Goal: Task Accomplishment & Management: Use online tool/utility

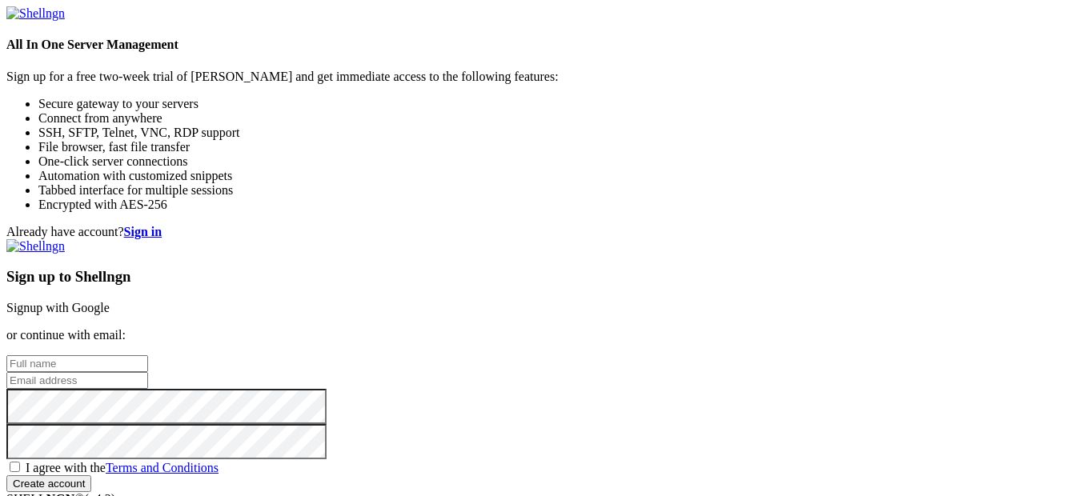
scroll to position [80, 0]
click at [219, 461] on span "I agree with the Terms and Conditions" at bounding box center [122, 468] width 193 height 14
click at [20, 462] on input "I agree with the Terms and Conditions" at bounding box center [15, 467] width 10 height 10
checkbox input "true"
click at [110, 301] on link "Signup with Google" at bounding box center [57, 308] width 103 height 14
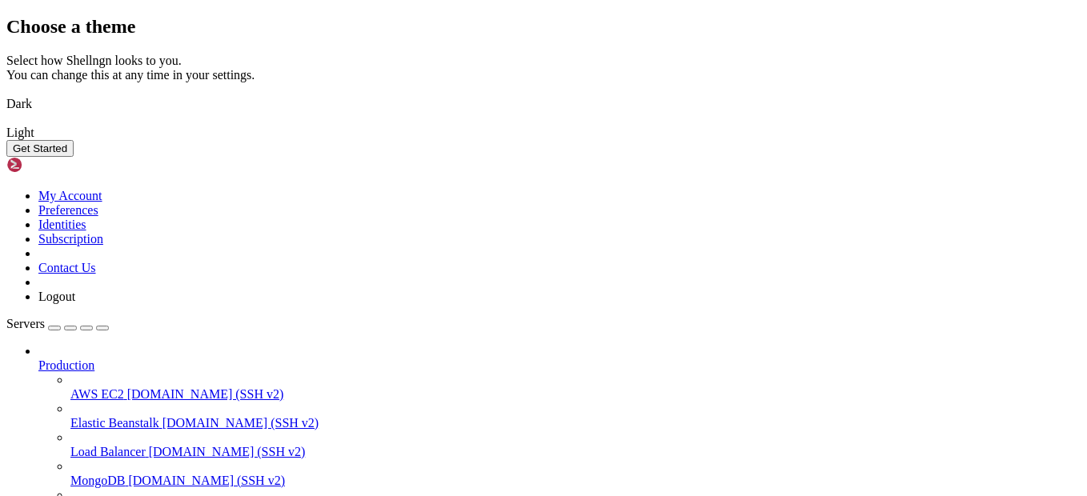
click at [6, 94] on img at bounding box center [6, 94] width 0 height 0
click at [74, 157] on button "Get Started" at bounding box center [39, 148] width 67 height 17
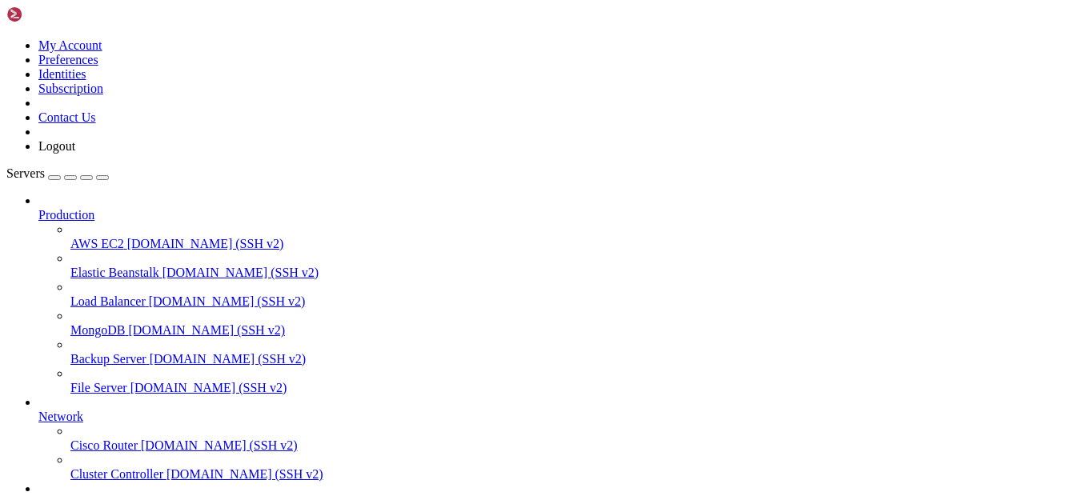
click at [54, 178] on div "button" at bounding box center [54, 178] width 0 height 0
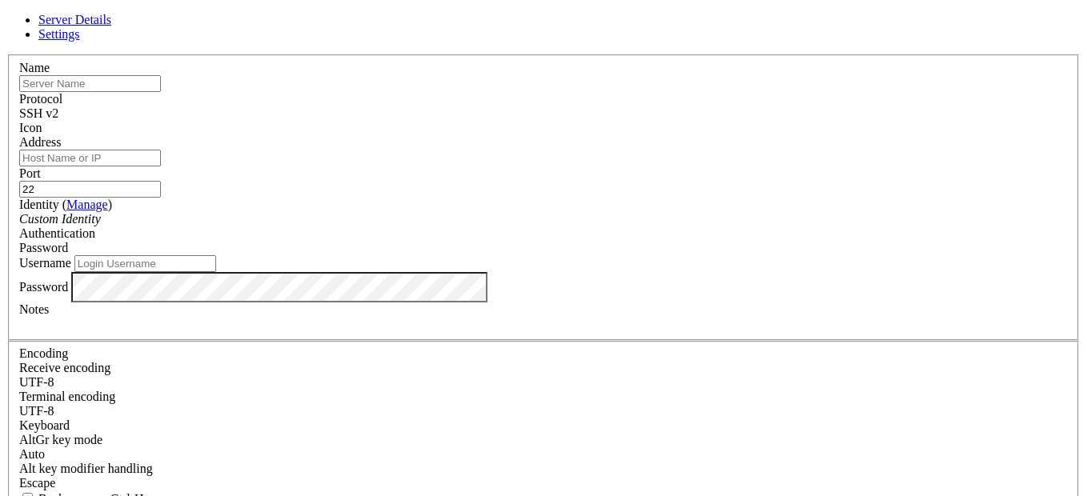
click at [658, 118] on div "SSH v2" at bounding box center [543, 113] width 1049 height 14
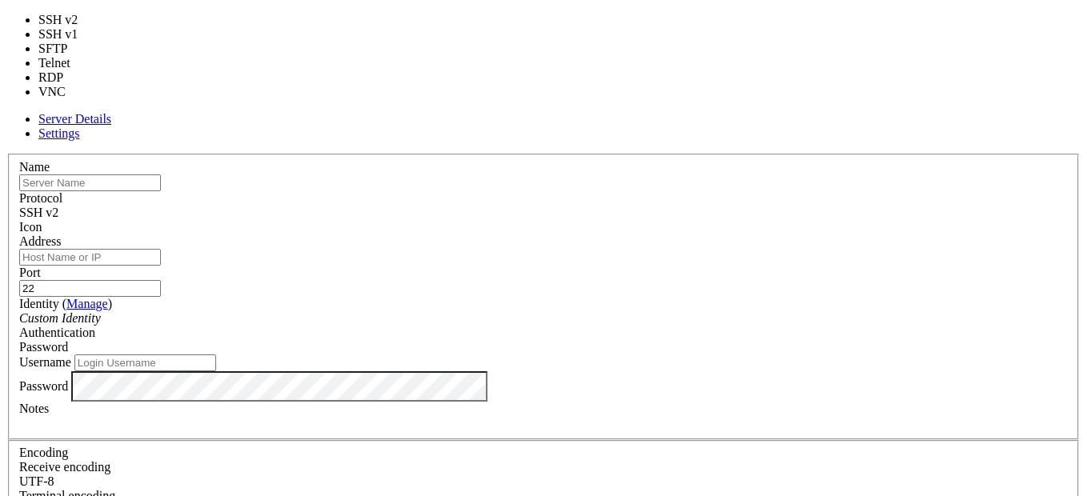
click at [41, 266] on label "Port" at bounding box center [30, 273] width 22 height 14
click at [161, 280] on input "22" at bounding box center [90, 288] width 142 height 17
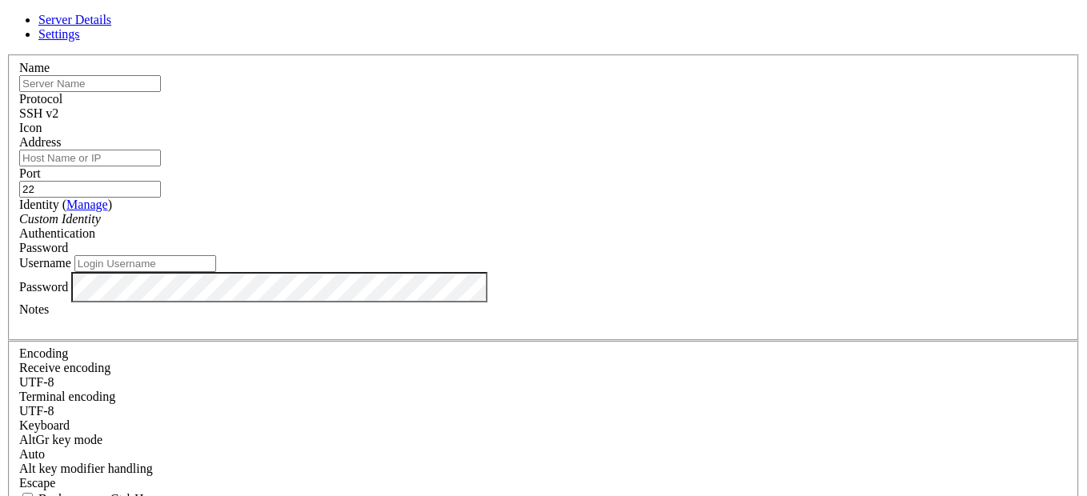
click at [727, 135] on div at bounding box center [543, 135] width 1049 height 0
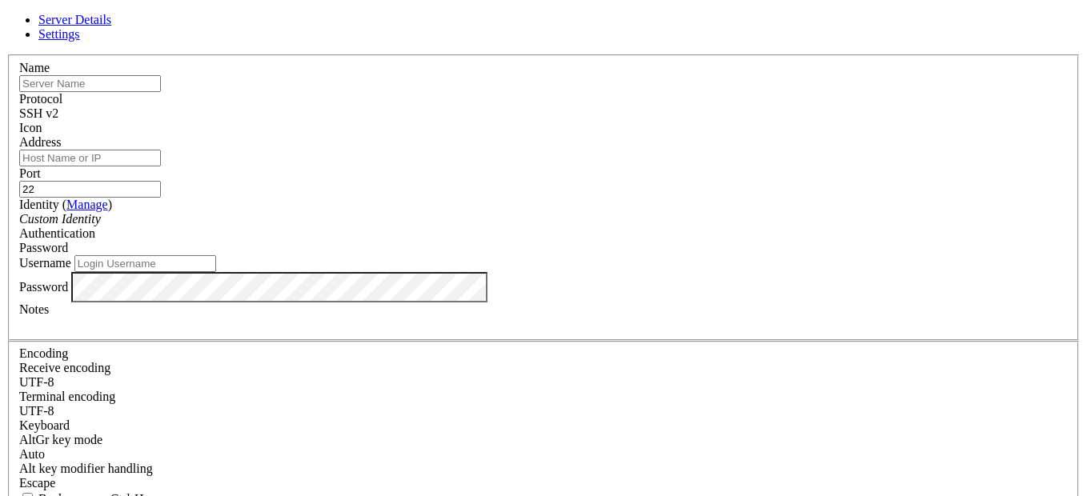
click at [68, 241] on span "Password" at bounding box center [43, 248] width 49 height 14
click at [80, 41] on span "Settings" at bounding box center [59, 34] width 42 height 14
click at [111, 26] on link "Server Details" at bounding box center [74, 20] width 73 height 14
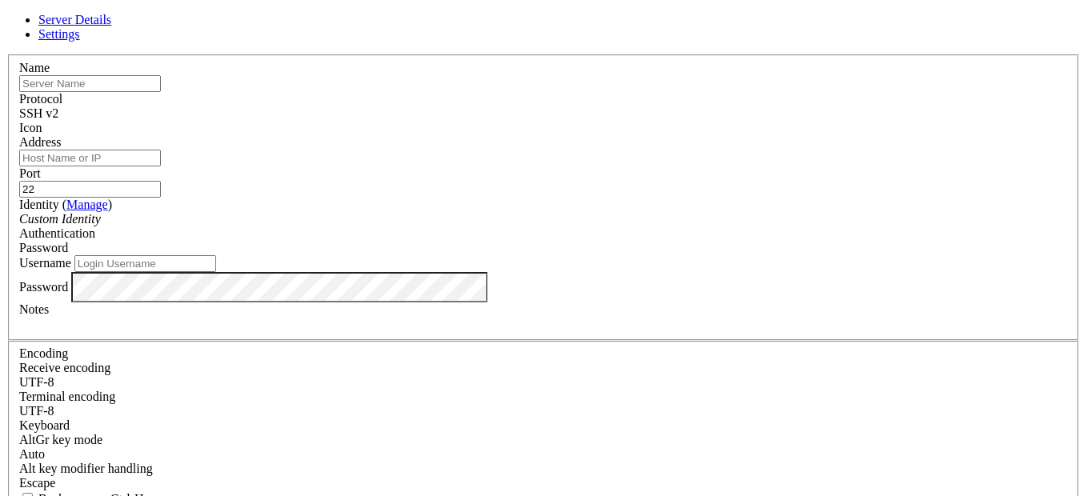
click at [161, 181] on input "22" at bounding box center [90, 189] width 142 height 17
click at [216, 272] on input "Username" at bounding box center [145, 263] width 142 height 17
paste input "harunsahnaz3838"
drag, startPoint x: 462, startPoint y: 266, endPoint x: 420, endPoint y: 267, distance: 42.5
click at [216, 267] on input "harunsahnaz3838" at bounding box center [145, 263] width 142 height 17
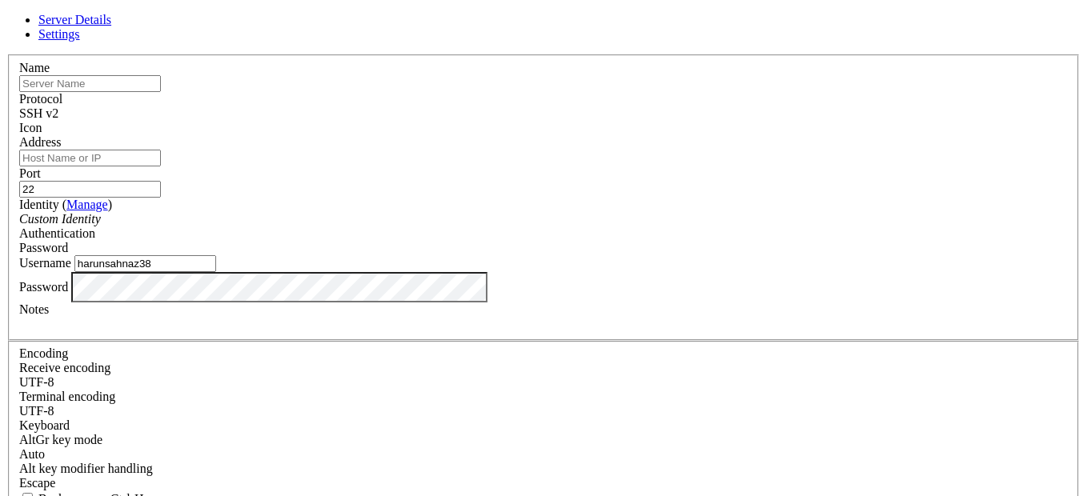
type input "harunsahnaz38"
click at [161, 151] on input "Address" at bounding box center [90, 158] width 142 height 17
paste input "[DOMAIN_NAME]"
type input "[DOMAIN_NAME]"
click at [161, 181] on input "22" at bounding box center [90, 189] width 142 height 17
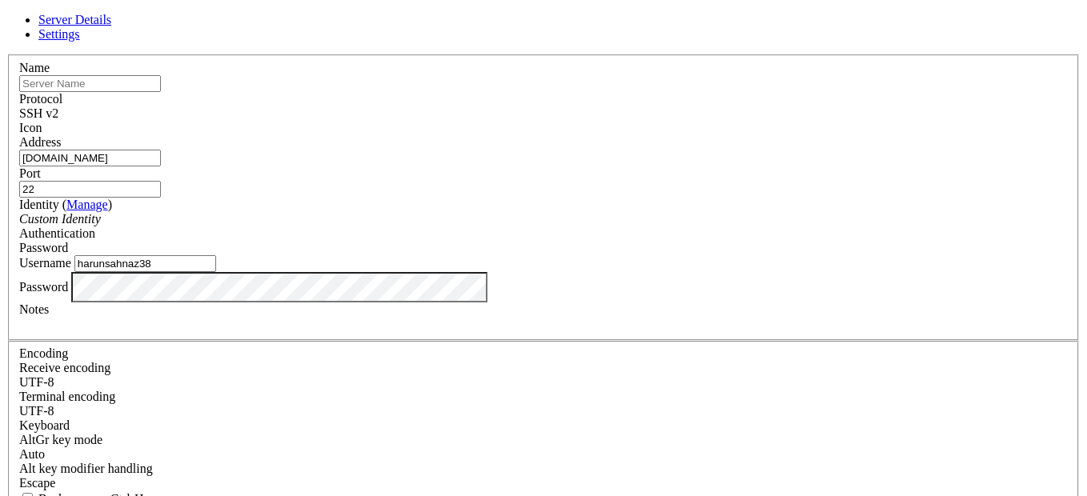
click at [161, 181] on input "22" at bounding box center [90, 189] width 142 height 17
type input "1337"
click at [434, 227] on div "Identity ( Manage ) Custom Identity" at bounding box center [543, 212] width 1049 height 29
drag, startPoint x: 408, startPoint y: 267, endPoint x: 372, endPoint y: 273, distance: 35.7
click at [216, 272] on input "harunsahnaz38" at bounding box center [145, 263] width 142 height 17
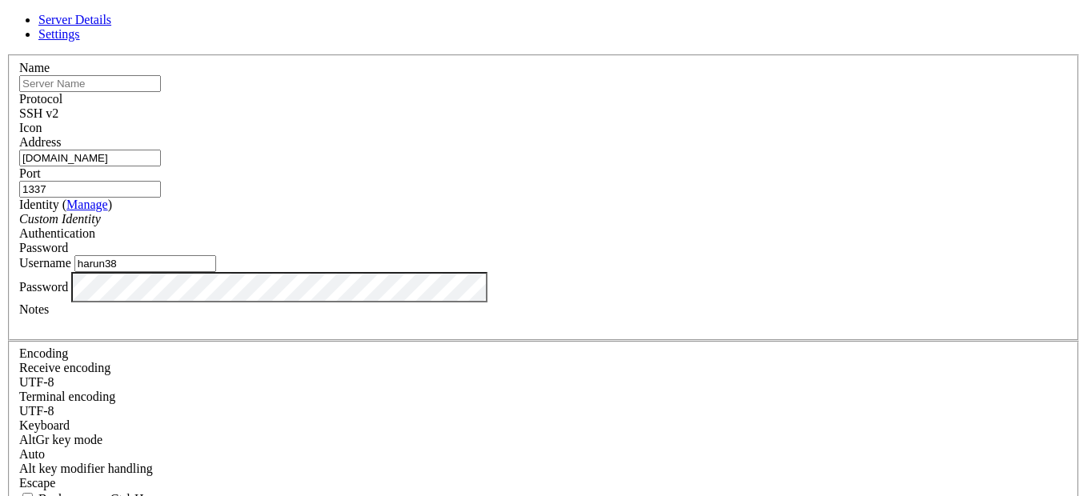
type input "harun38"
click at [216, 272] on input "harun38" at bounding box center [145, 263] width 142 height 17
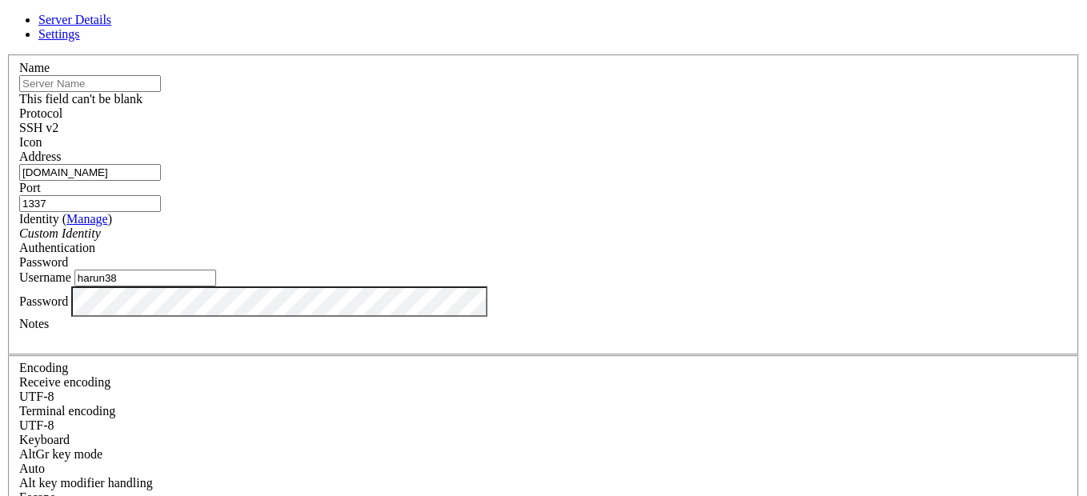
click at [161, 92] on input "text" at bounding box center [90, 83] width 142 height 17
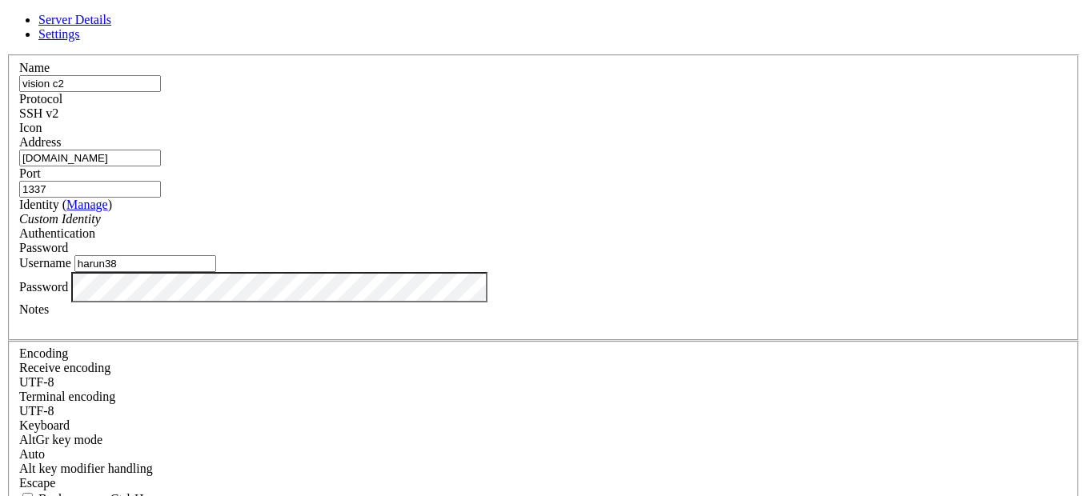
type input "vision c2"
click at [80, 40] on span "Settings" at bounding box center [59, 34] width 42 height 14
click at [111, 26] on span "Server Details" at bounding box center [74, 20] width 73 height 14
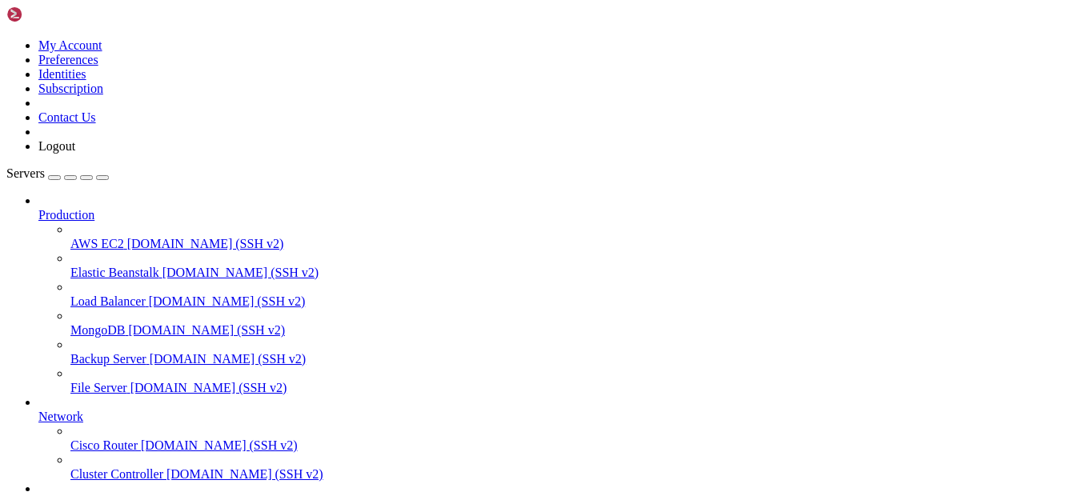
scroll to position [150, 0]
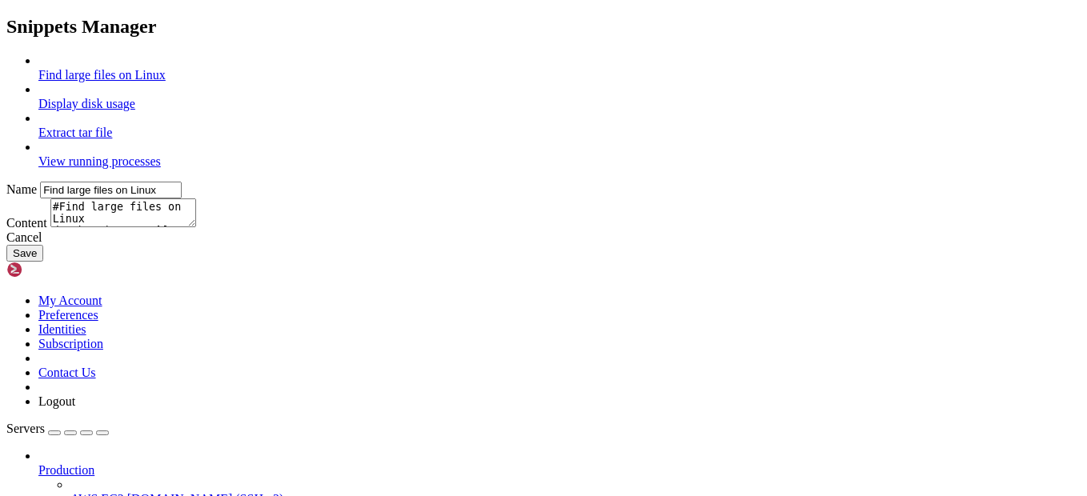
click at [6, 54] on icon at bounding box center [6, 54] width 0 height 0
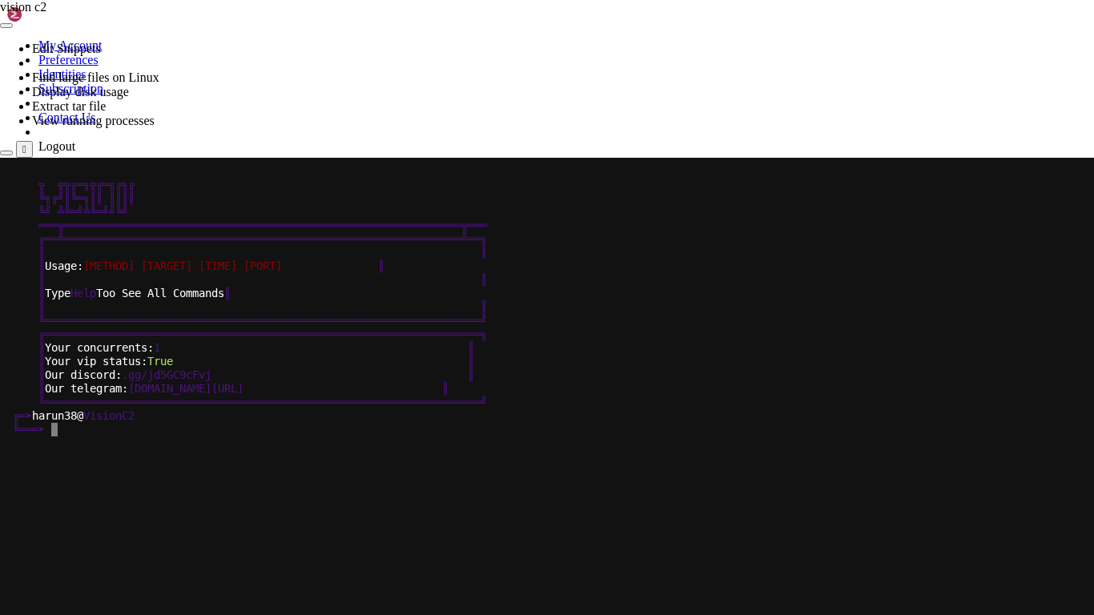
click at [360, 479] on x-row at bounding box center [545, 484] width 1079 height 14
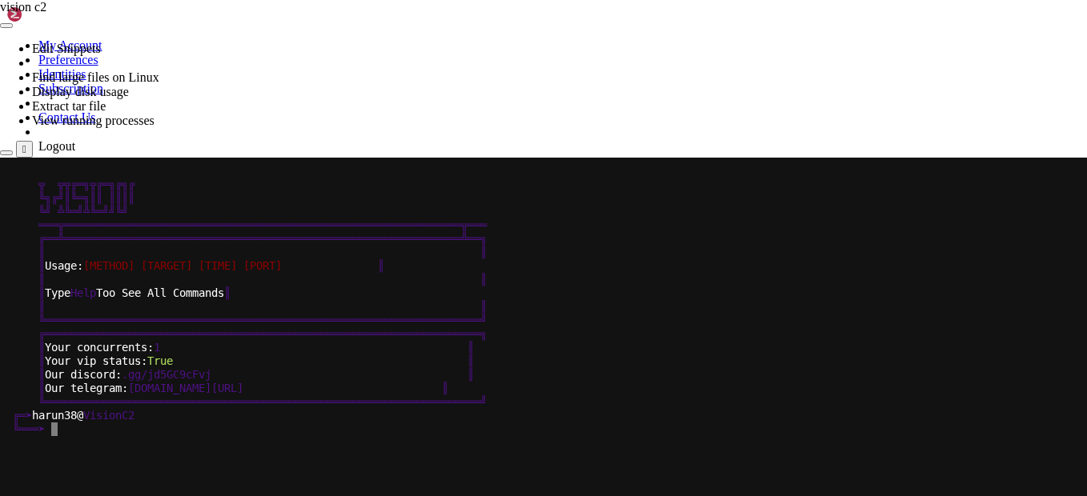
scroll to position [150, 0]
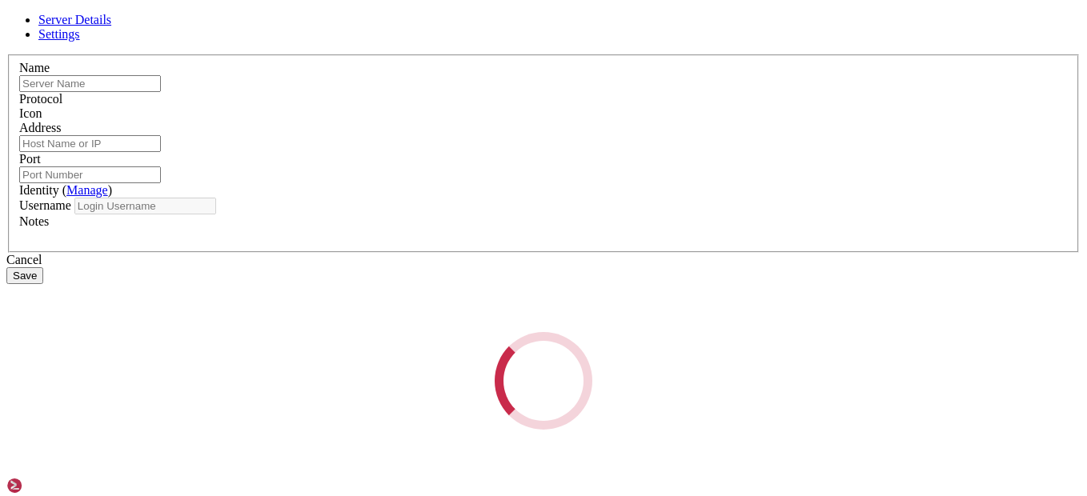
type input "vision c2"
type input "[DOMAIN_NAME]"
type input "1337"
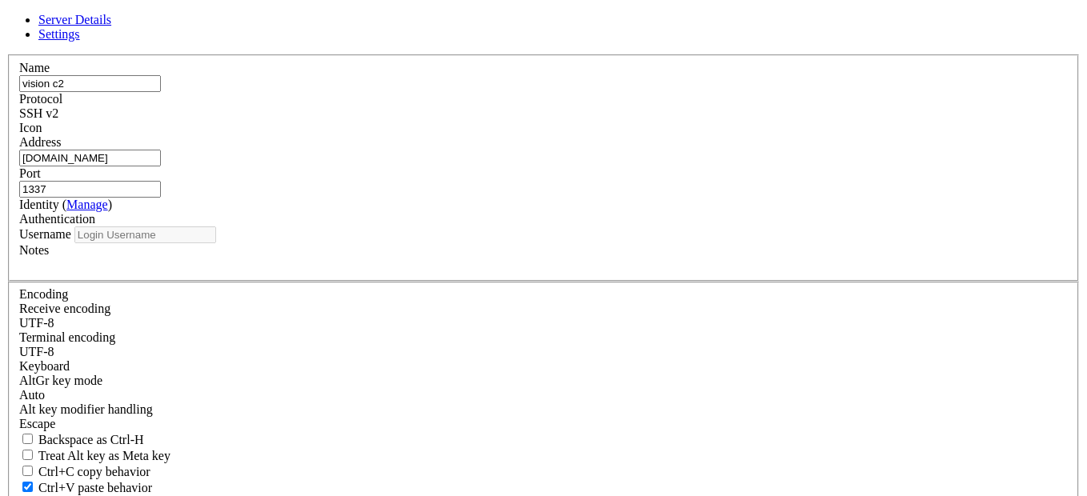
type input "harun38"
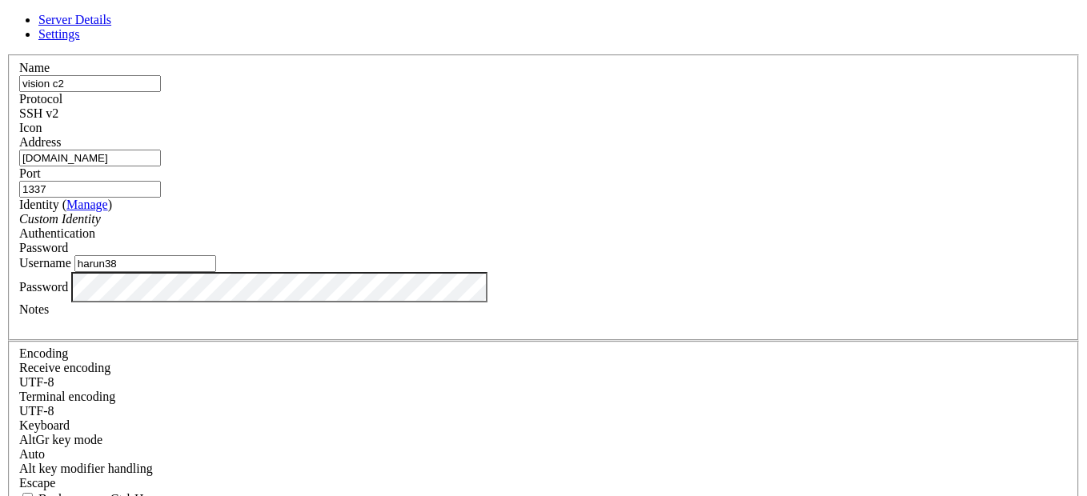
click at [642, 111] on div "SSH v2" at bounding box center [543, 113] width 1049 height 14
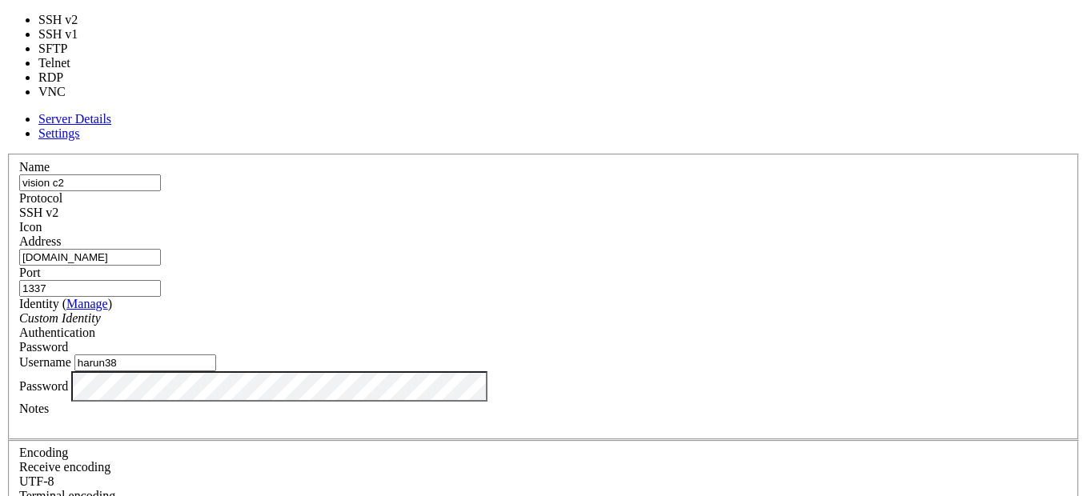
type input "22"
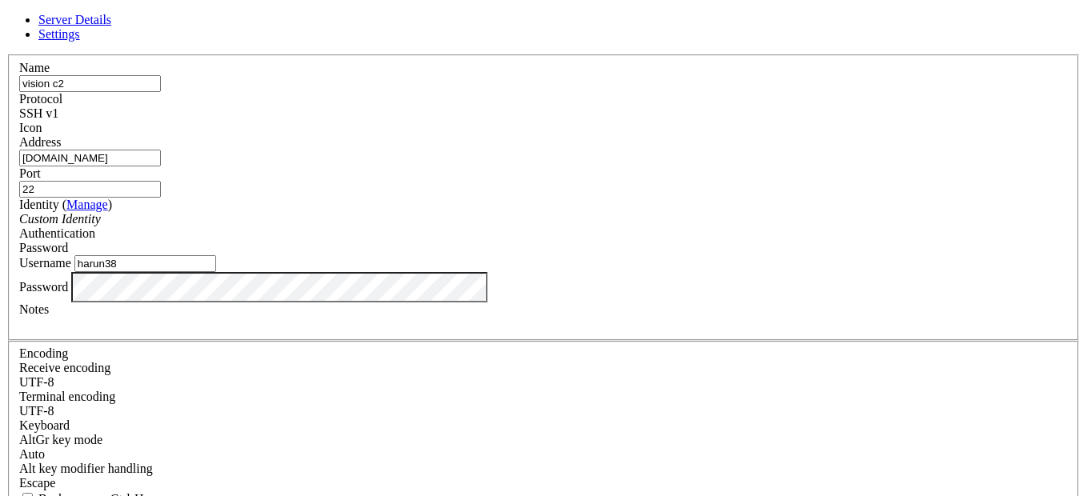
click at [108, 198] on link "Manage" at bounding box center [87, 205] width 42 height 14
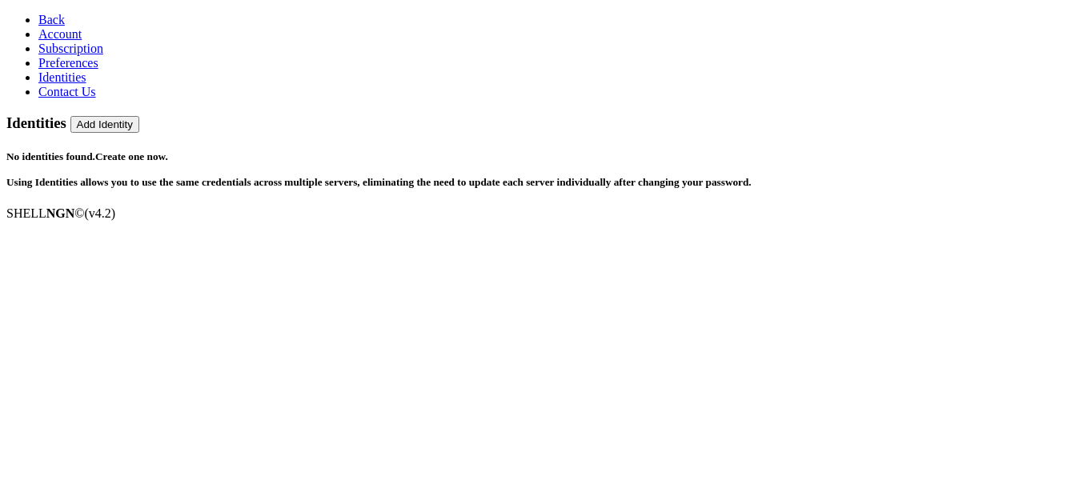
click at [38, 20] on span "Back" at bounding box center [51, 20] width 26 height 14
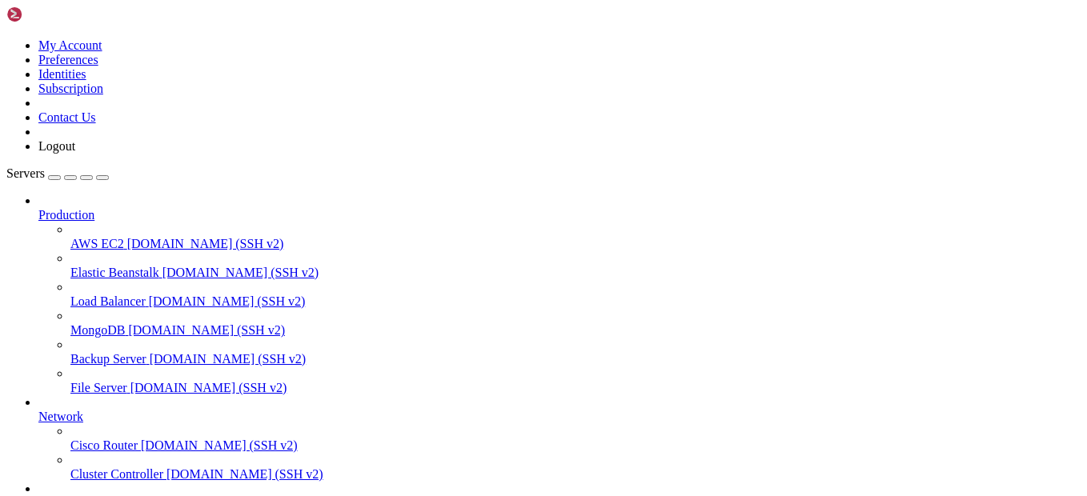
scroll to position [368, 0]
click at [38, 208] on icon at bounding box center [38, 208] width 0 height 0
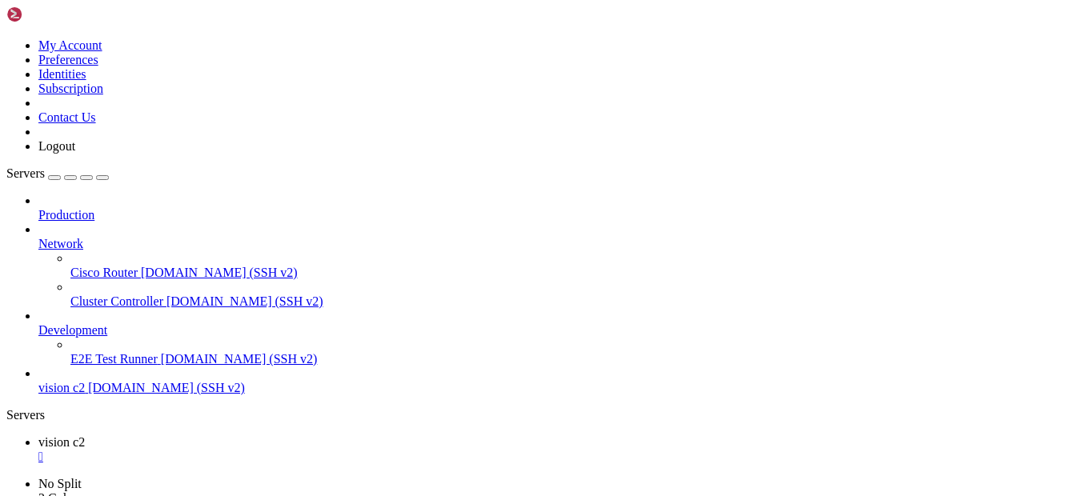
click at [38, 237] on icon at bounding box center [38, 237] width 0 height 0
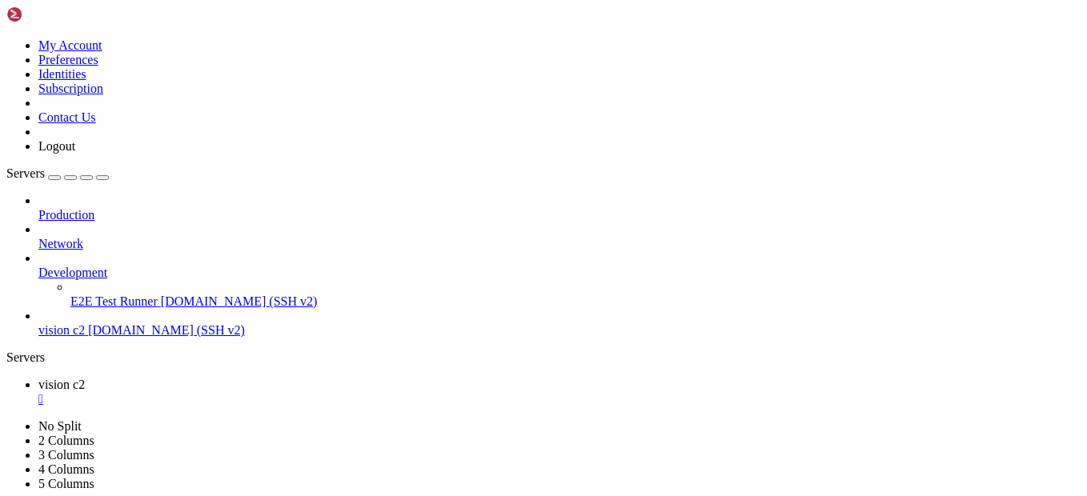
click at [38, 266] on icon at bounding box center [38, 266] width 0 height 0
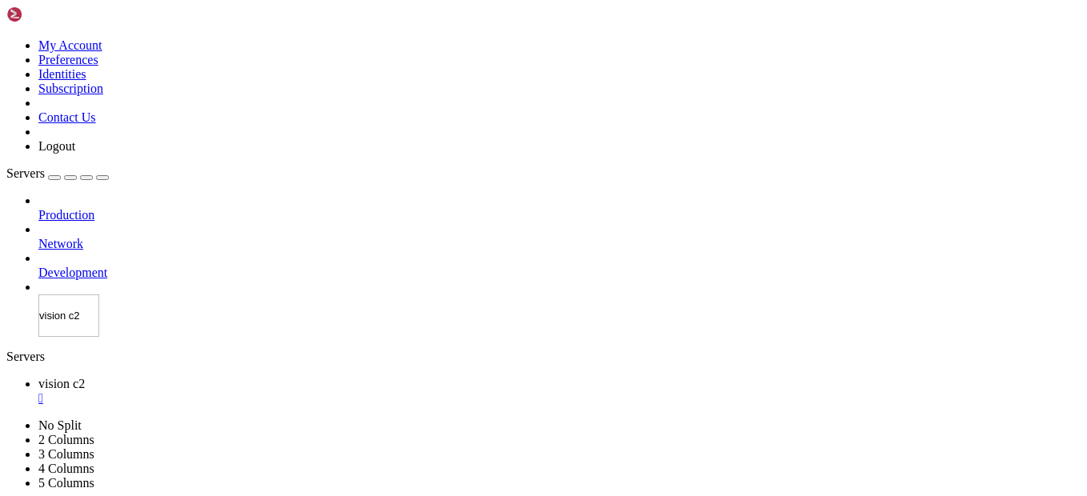
click at [131, 297] on div "Servers Production Network Development vision c2" at bounding box center [543, 252] width 1075 height 171
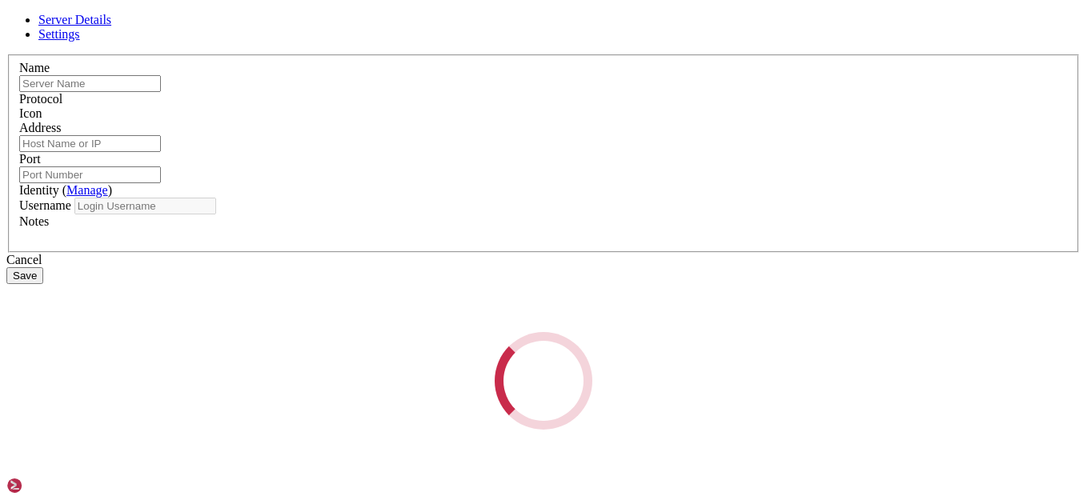
type input "vision c2"
type input "[DOMAIN_NAME]"
type input "1337"
type input "harun38"
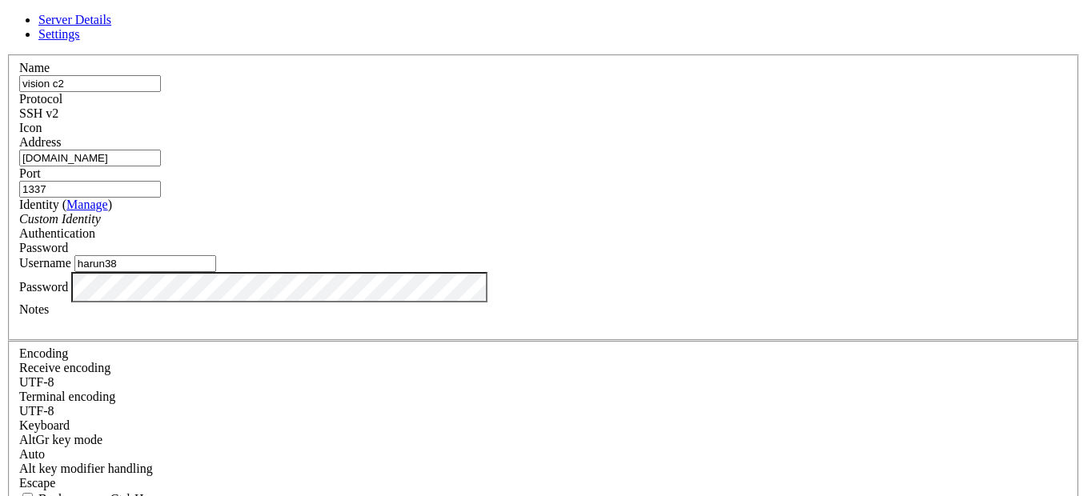
click at [644, 110] on div "SSH v2" at bounding box center [543, 113] width 1049 height 14
click at [161, 181] on input "22" at bounding box center [90, 189] width 142 height 17
type input "1337"
click at [80, 41] on link "Settings" at bounding box center [59, 34] width 42 height 14
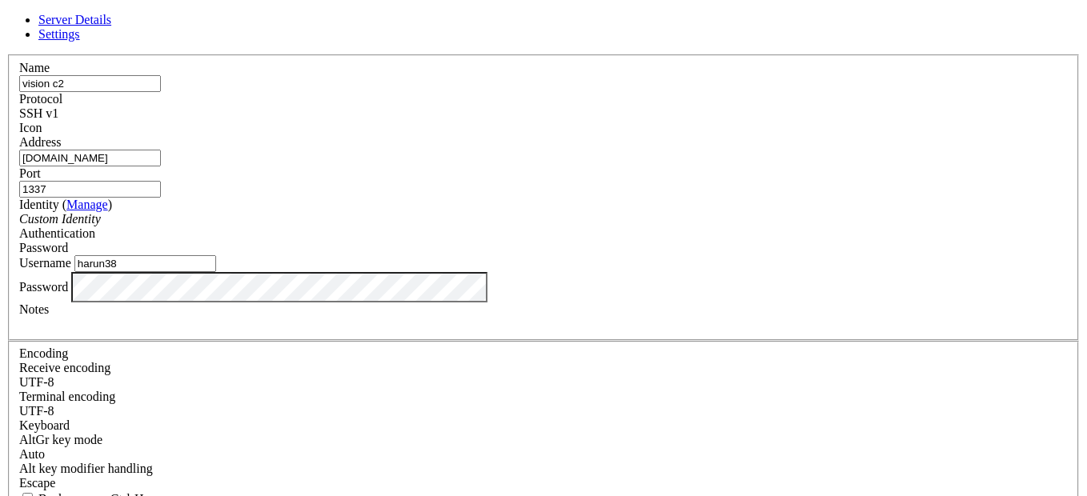
click at [439, 376] on div "UTF-8" at bounding box center [543, 383] width 1049 height 14
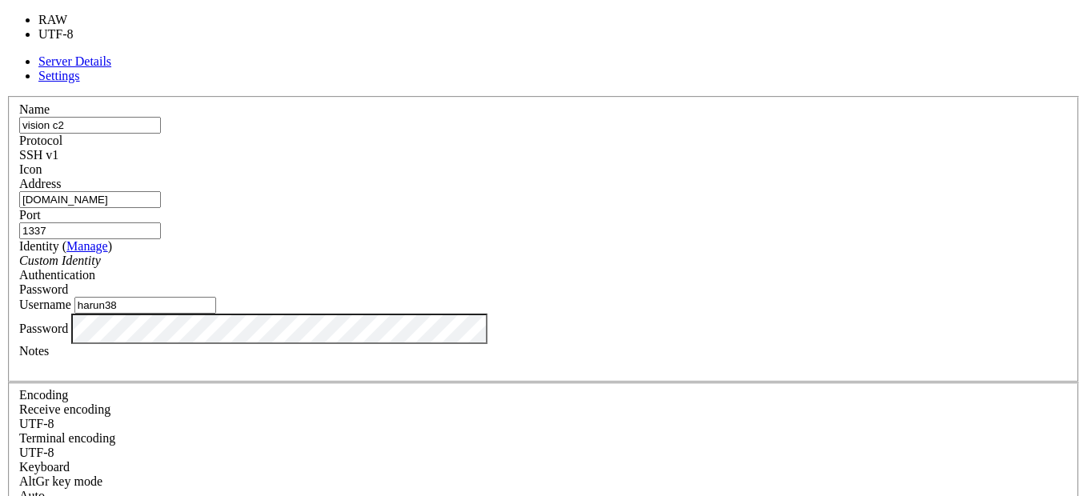
click at [439, 417] on div "UTF-8" at bounding box center [543, 424] width 1049 height 14
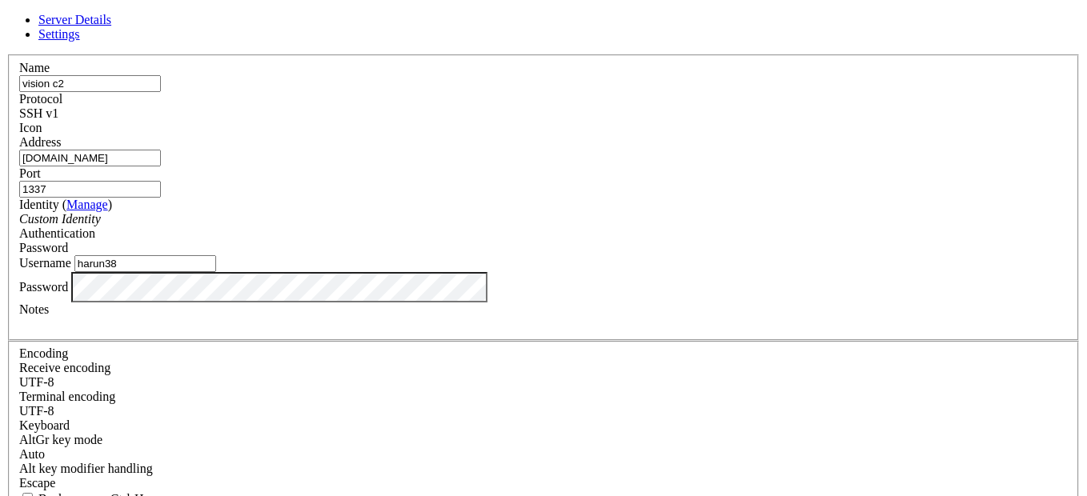
click at [416, 404] on div "UTF-8" at bounding box center [543, 411] width 1049 height 14
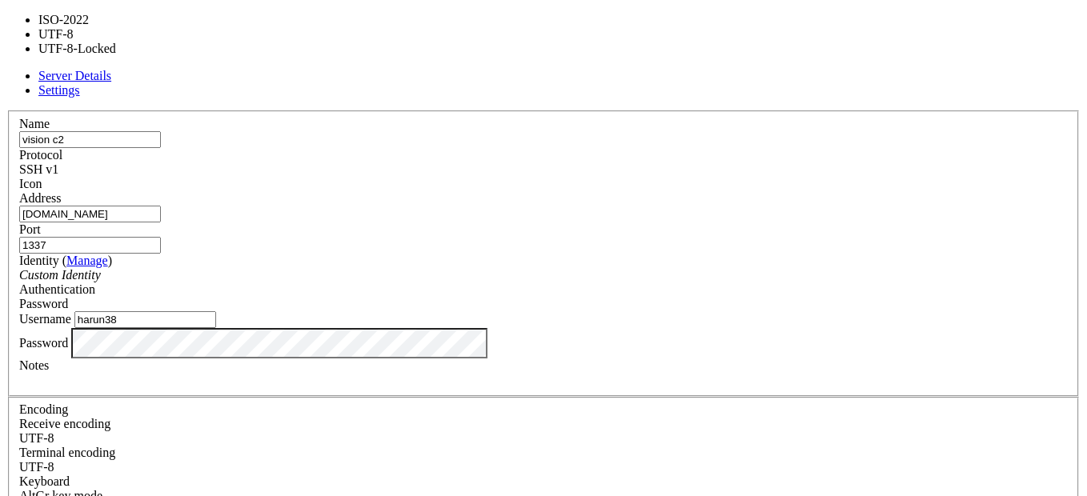
click at [416, 460] on div "UTF-8" at bounding box center [543, 467] width 1049 height 14
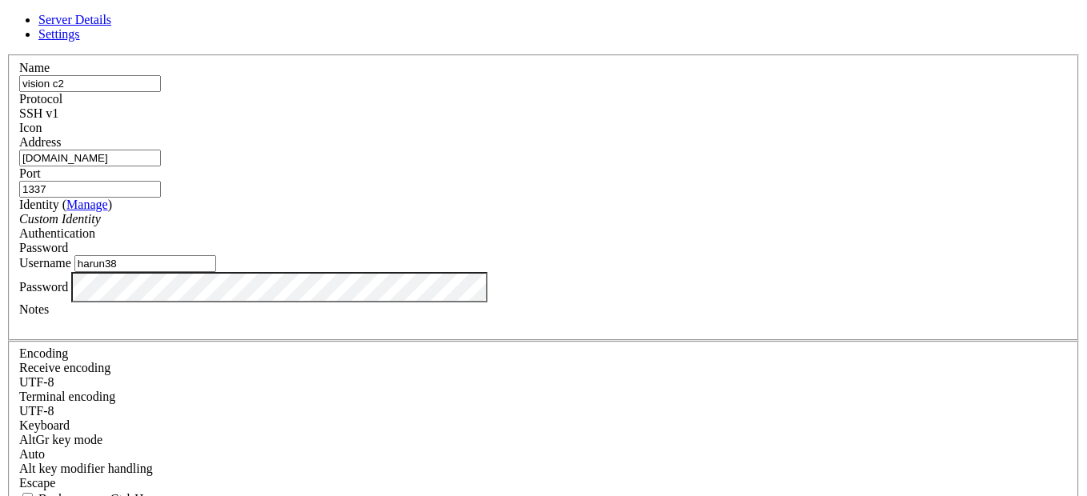
click at [380, 476] on div "Escape" at bounding box center [543, 483] width 1049 height 14
click at [111, 26] on span "Server Details" at bounding box center [74, 20] width 73 height 14
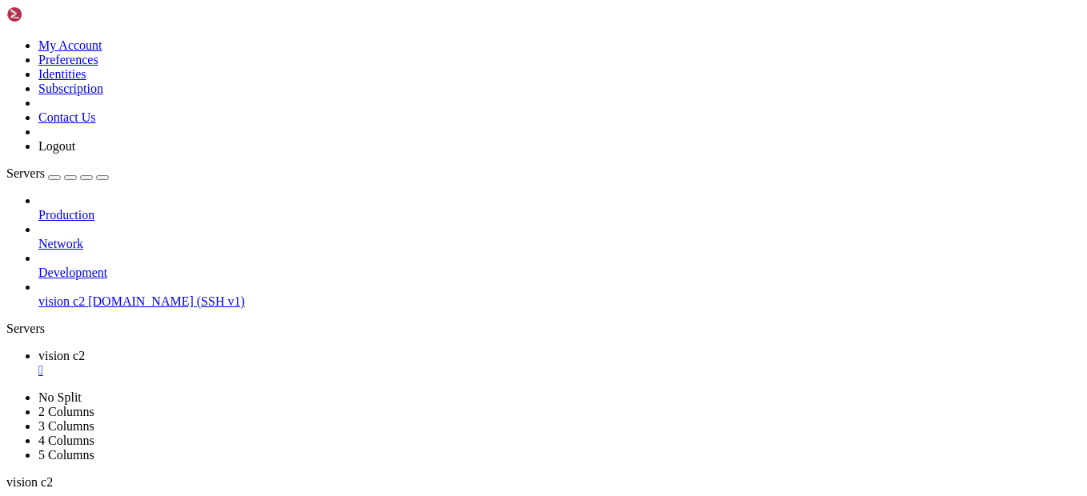
click at [85, 295] on span "vision c2" at bounding box center [61, 302] width 46 height 14
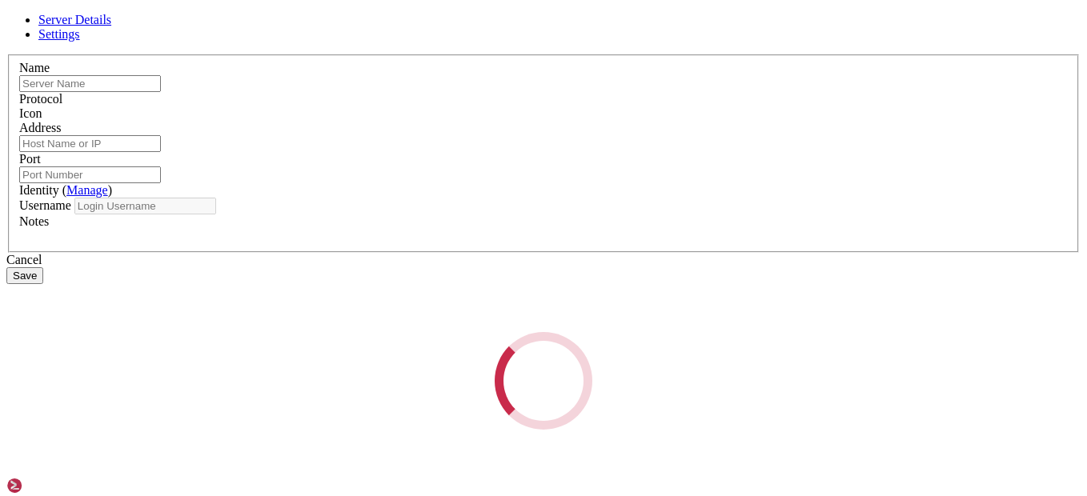
type input "vision c2"
type input "[DOMAIN_NAME]"
type input "1337"
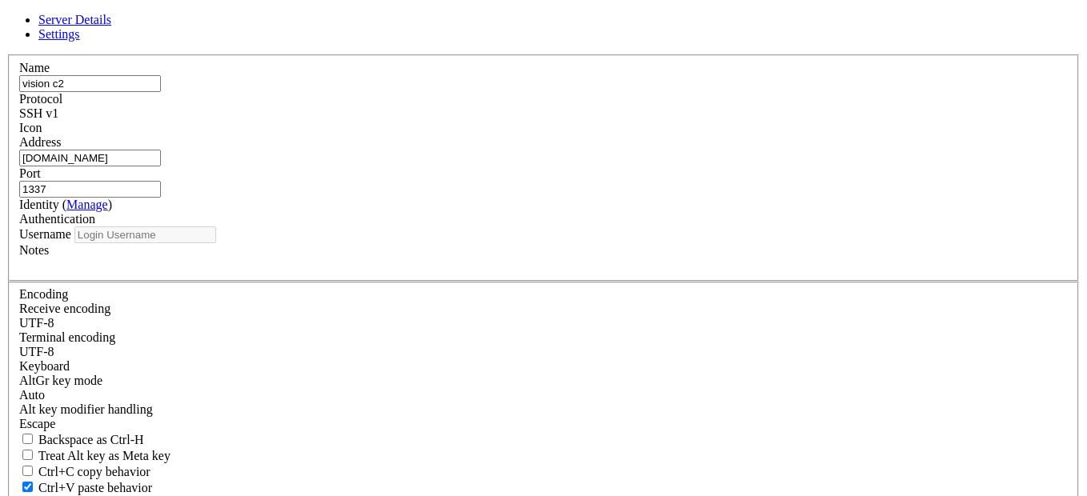
type input "harun38"
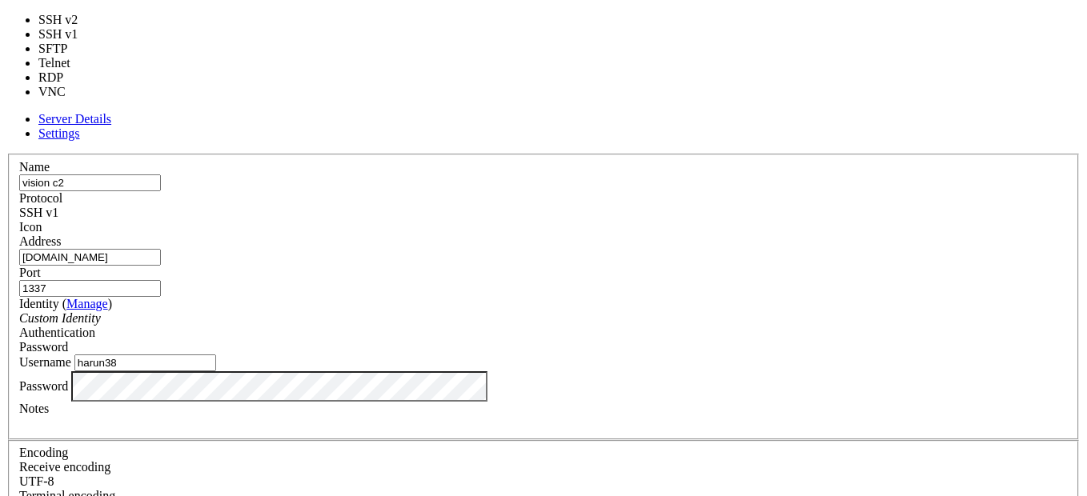
click at [58, 206] on span "SSH v1" at bounding box center [38, 213] width 39 height 14
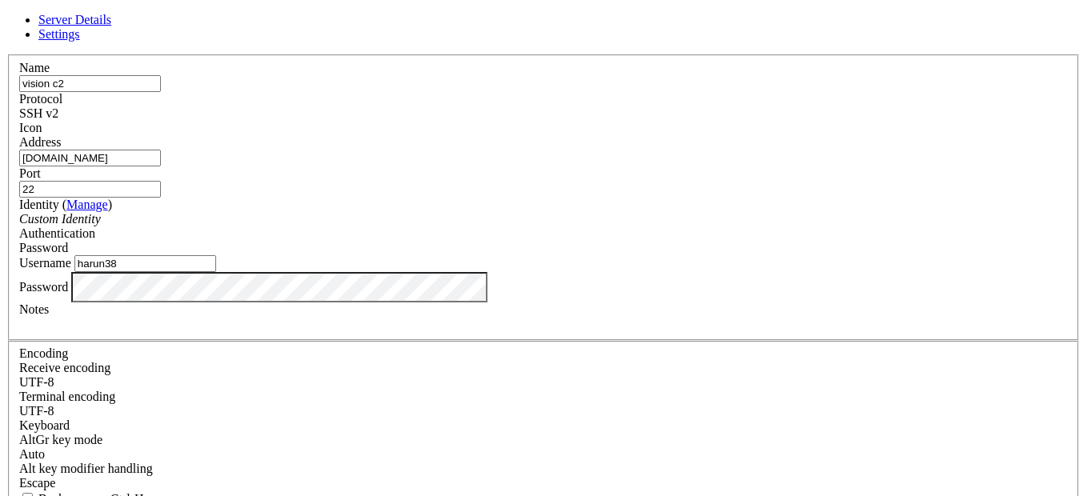
click at [161, 181] on input "22" at bounding box center [90, 189] width 142 height 17
type input "1337"
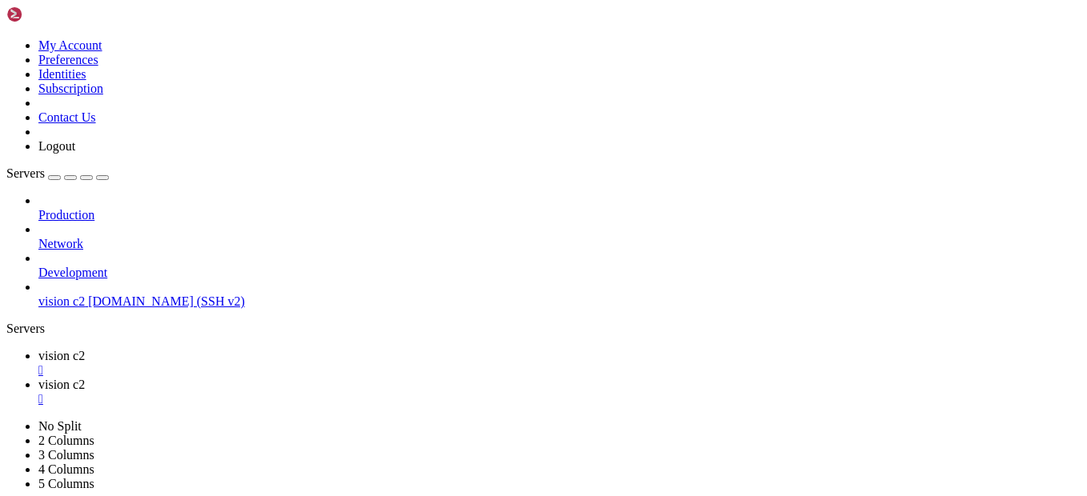
click at [80, 295] on span "vision c2" at bounding box center [61, 302] width 46 height 14
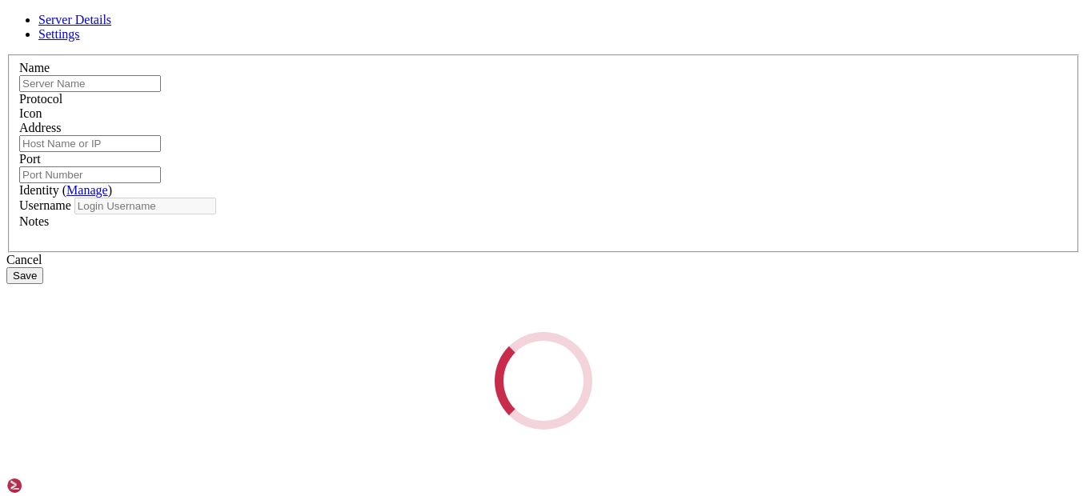
type input "vision c2"
type input "[DOMAIN_NAME]"
type input "1337"
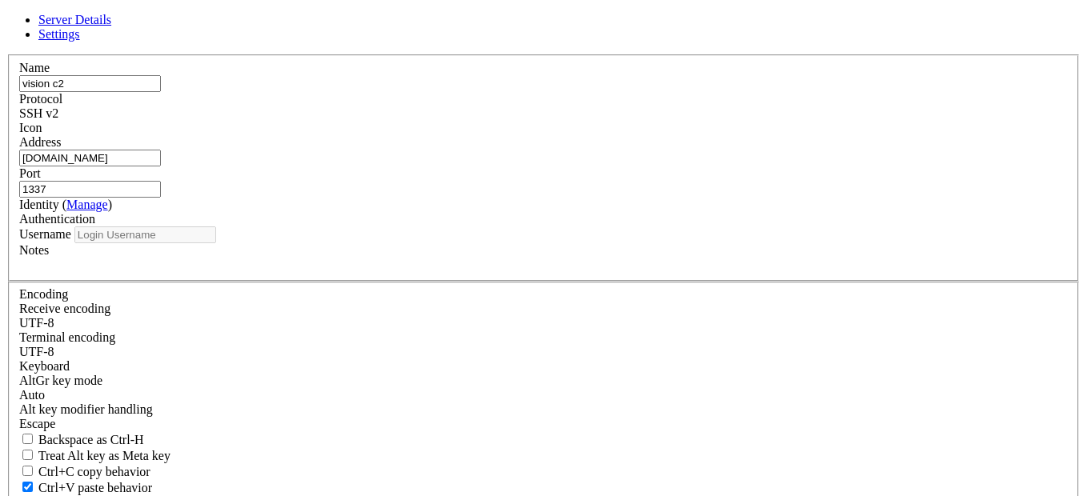
type input "harun38"
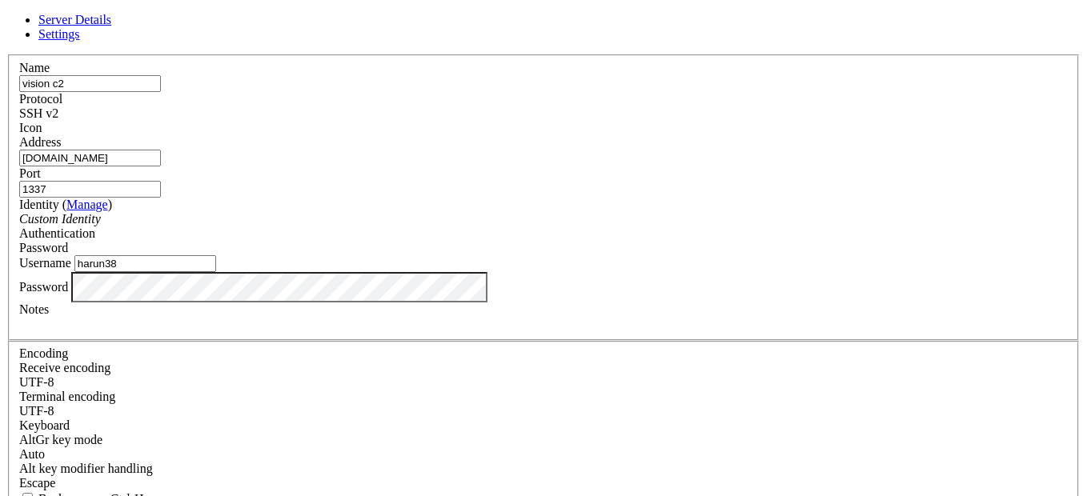
click at [80, 41] on span "Settings" at bounding box center [59, 34] width 42 height 14
click at [406, 376] on div "UTF-8" at bounding box center [543, 383] width 1049 height 14
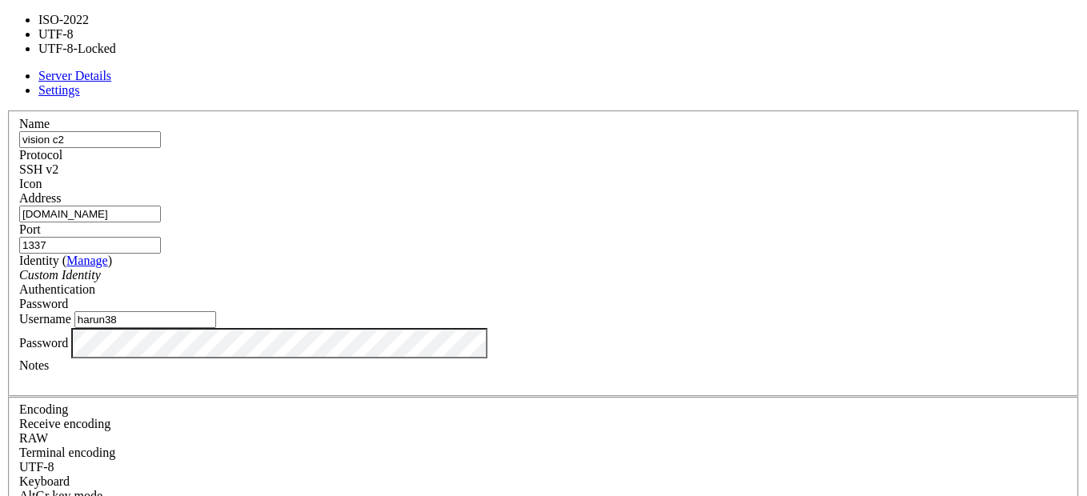
click at [400, 460] on div "UTF-8" at bounding box center [543, 467] width 1049 height 14
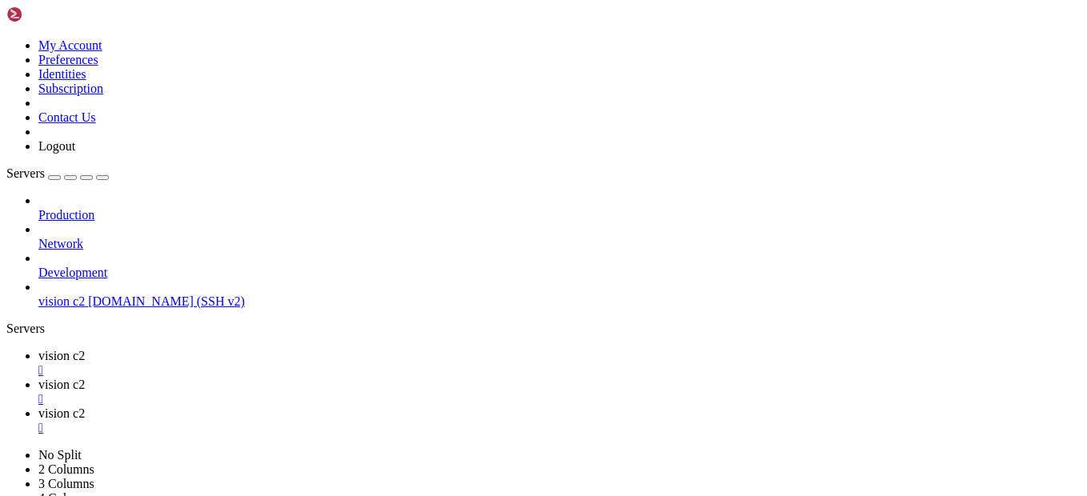
click at [96, 295] on span "[DOMAIN_NAME] (SSH v2)" at bounding box center [166, 302] width 157 height 14
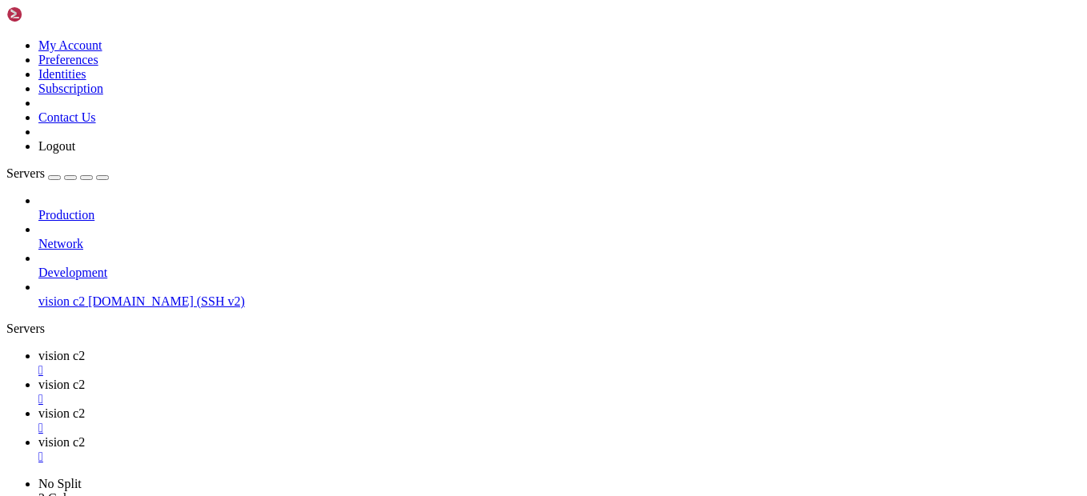
scroll to position [0, 0]
click at [288, 364] on div "" at bounding box center [559, 371] width 1043 height 14
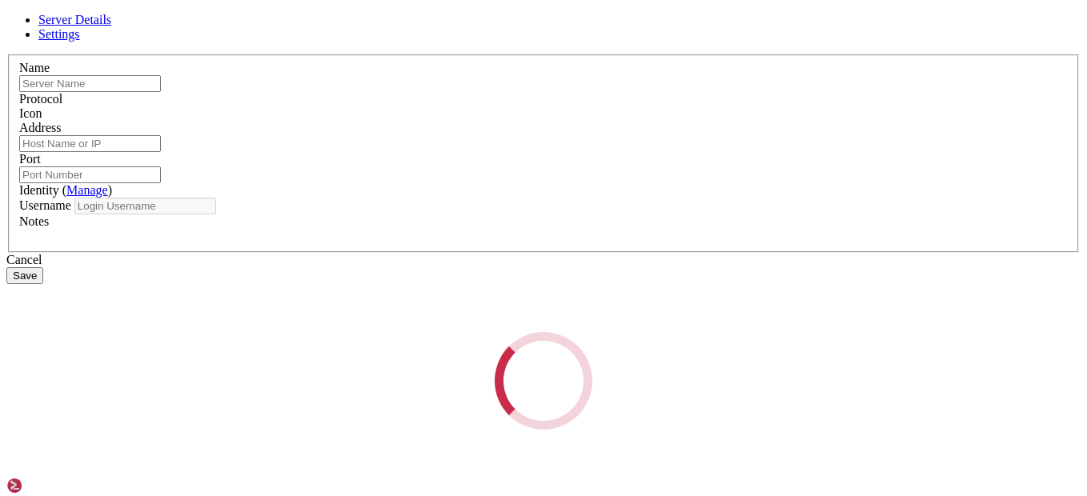
type input "vision c2"
type input "[DOMAIN_NAME]"
type input "1337"
type input "harun38"
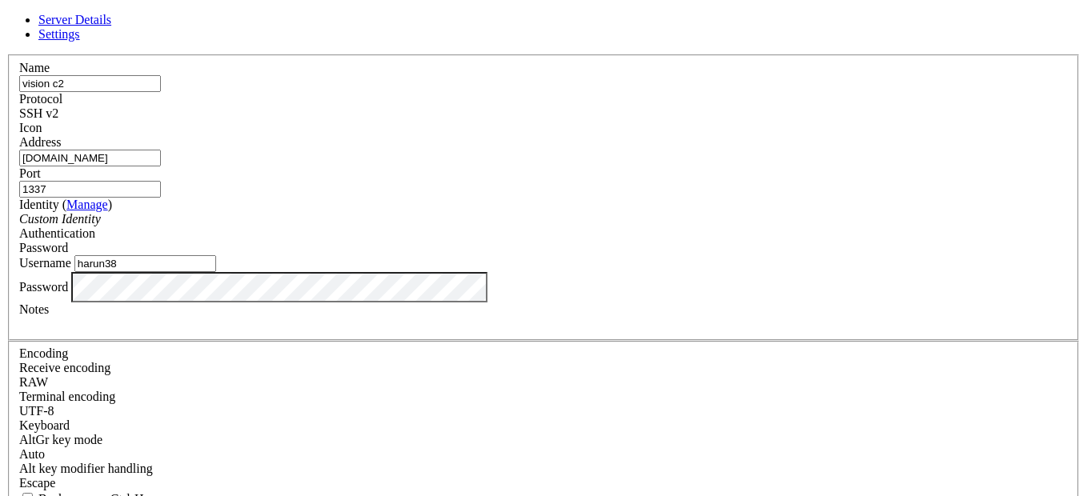
click at [80, 41] on span "Settings" at bounding box center [59, 34] width 42 height 14
click at [417, 404] on div "UTF-8" at bounding box center [543, 411] width 1049 height 14
click at [421, 376] on div "RAW" at bounding box center [543, 383] width 1049 height 14
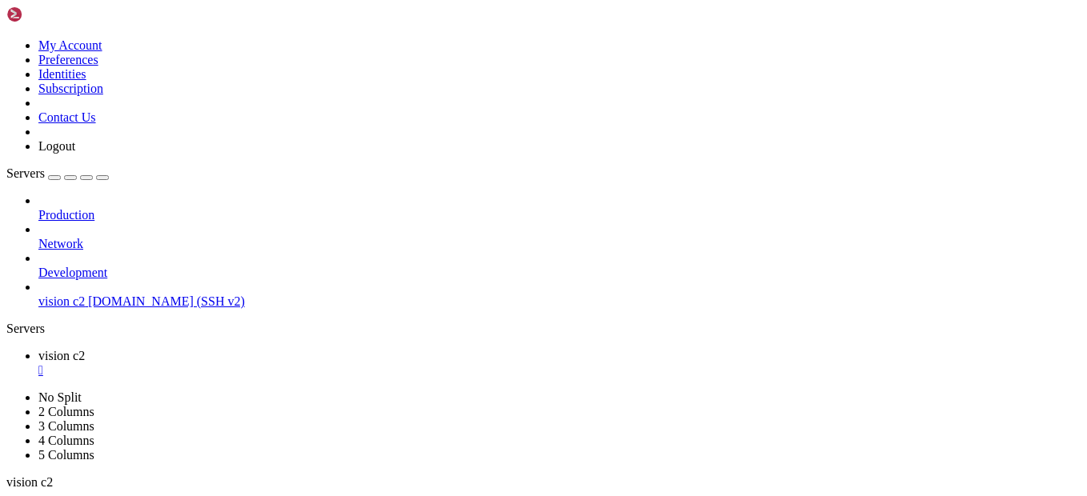
click at [85, 295] on span "vision c2" at bounding box center [61, 302] width 46 height 14
